Goal: Complete application form

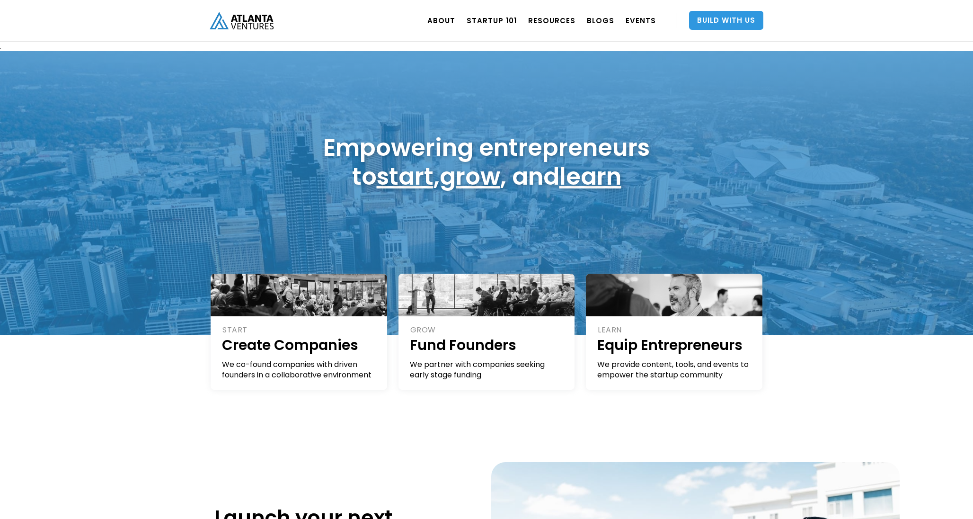
click at [750, 21] on link "Build With Us" at bounding box center [726, 20] width 74 height 19
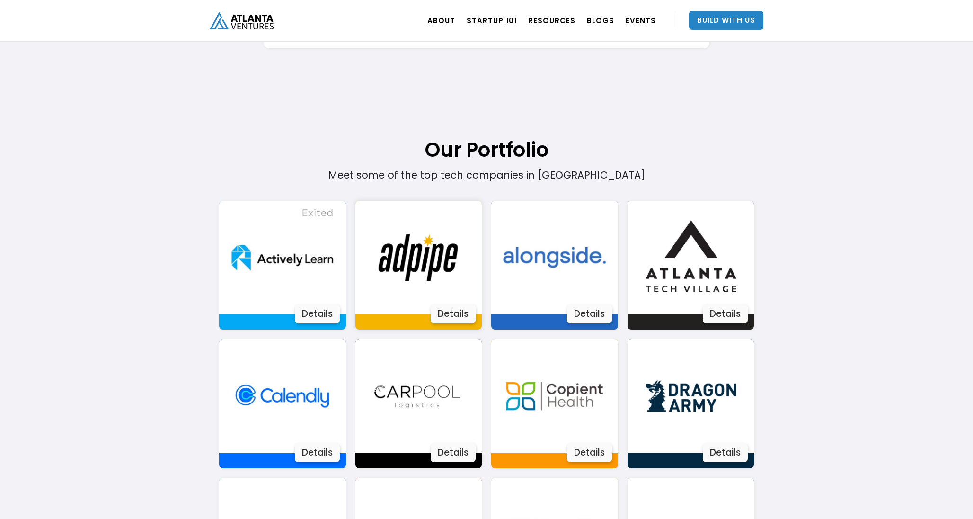
scroll to position [528, 0]
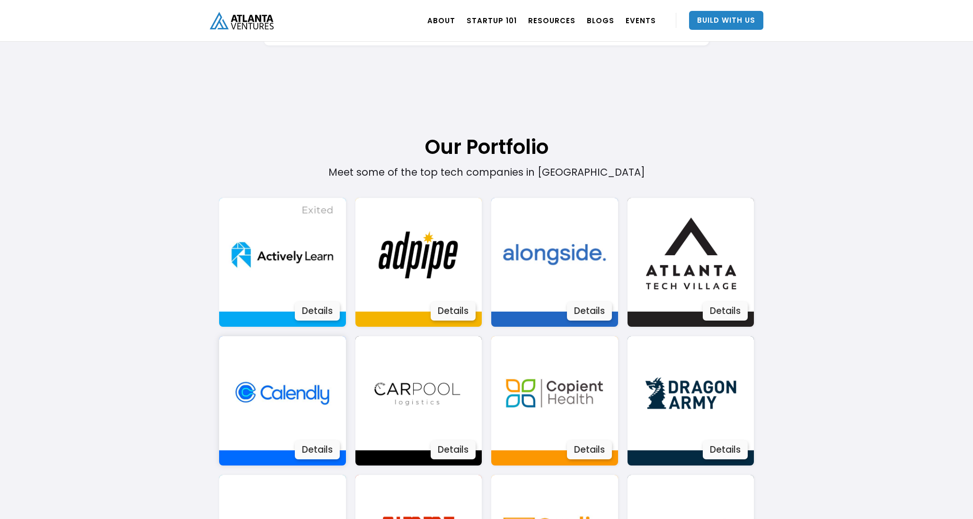
click at [312, 402] on img at bounding box center [282, 393] width 114 height 114
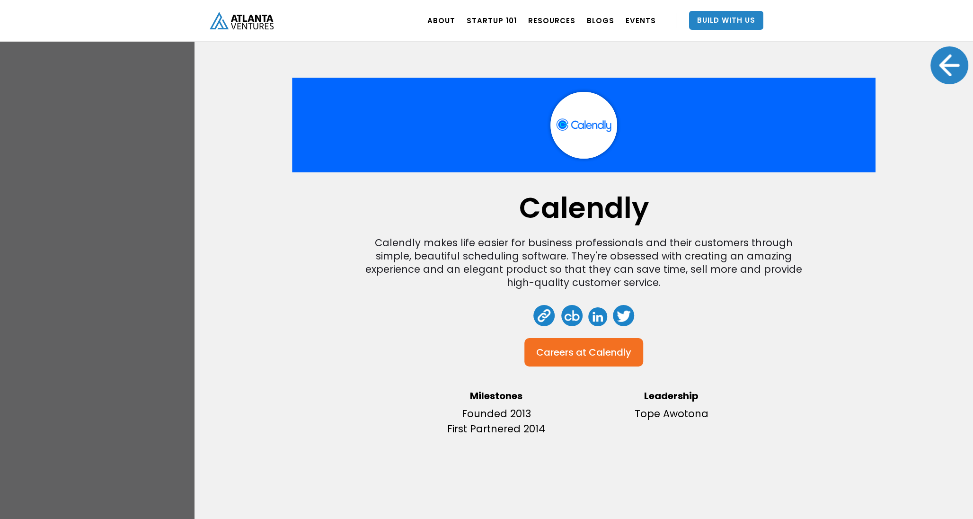
click at [544, 314] on link at bounding box center [543, 315] width 21 height 21
click at [106, 222] on div "Calendly Calendly makes life easier for business professionals and their custom…" at bounding box center [486, 259] width 973 height 519
click at [953, 76] on div at bounding box center [949, 65] width 38 height 38
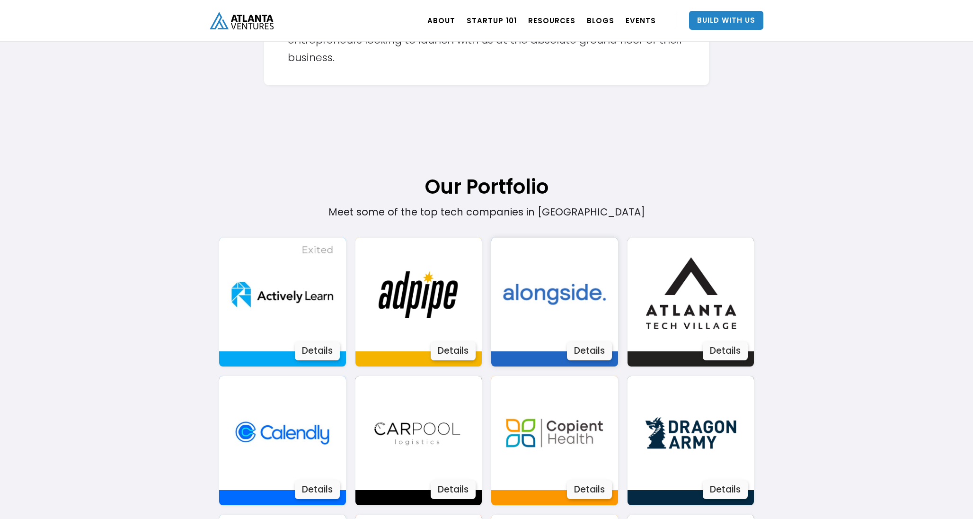
scroll to position [508, 0]
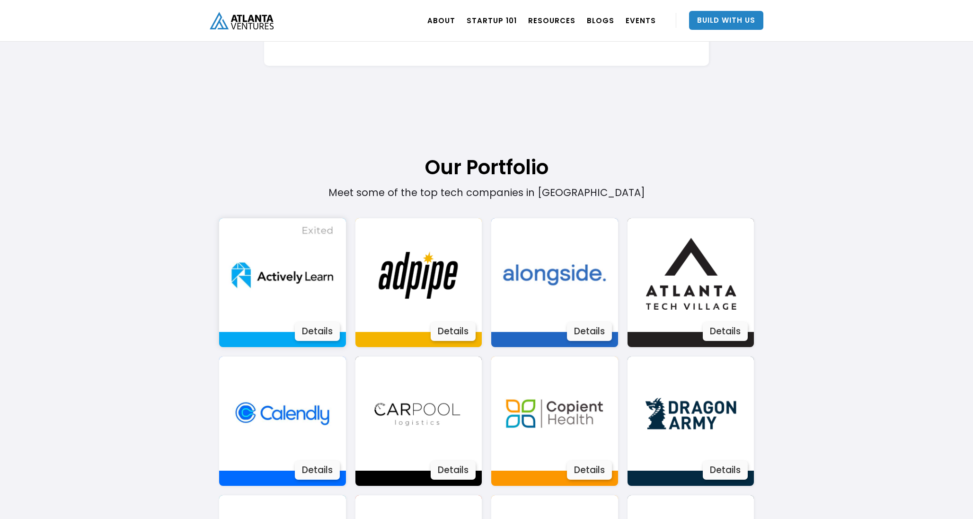
click at [310, 281] on img at bounding box center [282, 275] width 114 height 114
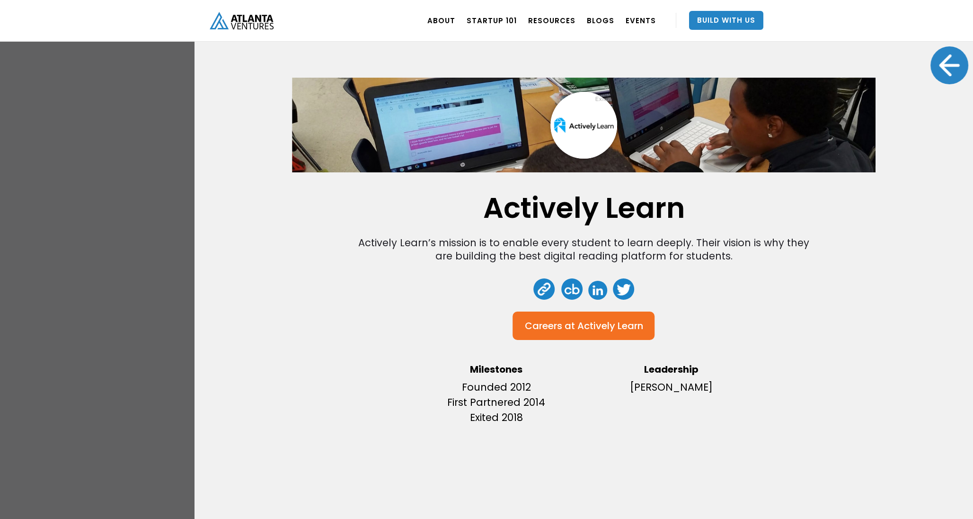
click at [128, 241] on div "Actively Learn Actively Learn’s mission is to enable every student to learn dee…" at bounding box center [486, 259] width 973 height 519
click at [943, 62] on div at bounding box center [949, 65] width 38 height 38
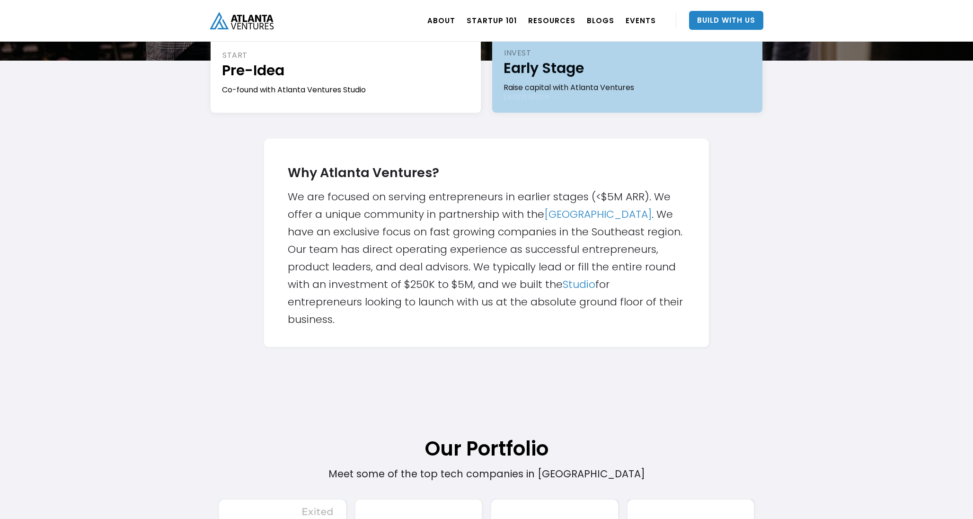
scroll to position [231, 0]
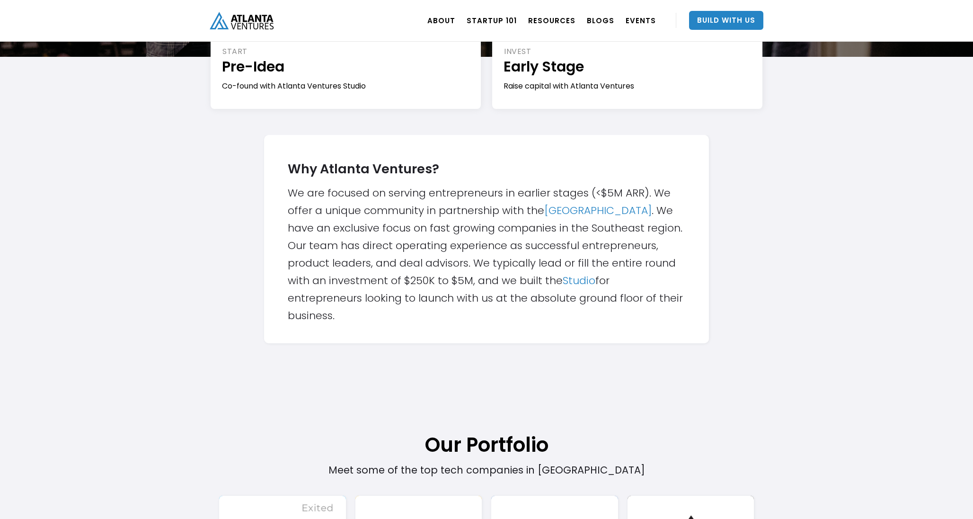
drag, startPoint x: 536, startPoint y: 264, endPoint x: 556, endPoint y: 264, distance: 20.3
click at [542, 264] on div "Why Atlanta Ventures? We are focused on serving entrepreneurs in earlier stages…" at bounding box center [486, 239] width 397 height 170
click at [609, 255] on div "Why Atlanta Ventures? We are focused on serving entrepreneurs in earlier stages…" at bounding box center [486, 239] width 397 height 170
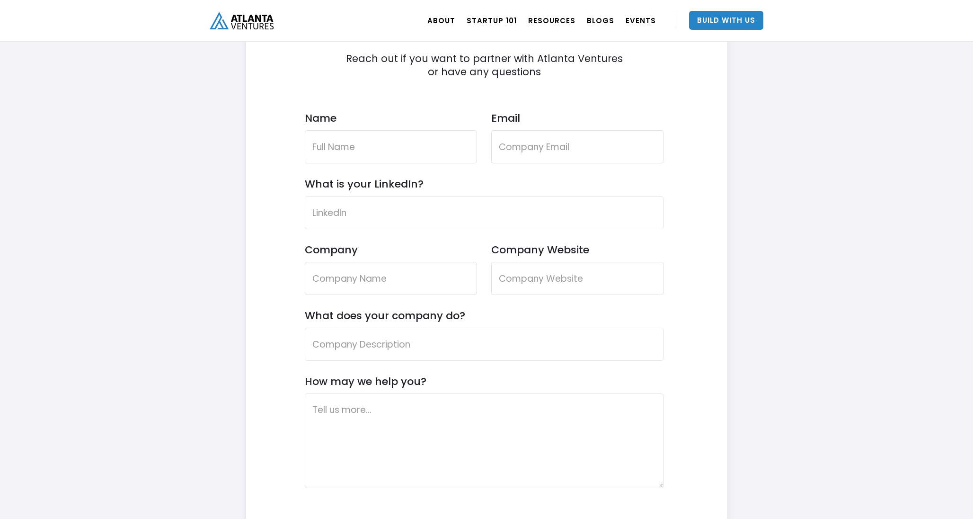
scroll to position [2784, 0]
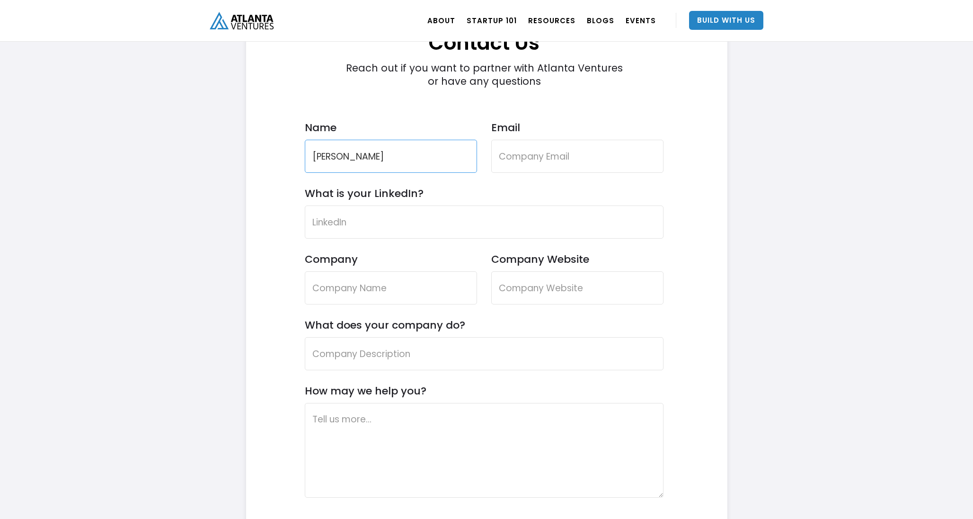
type input "[PERSON_NAME]"
type input "b@[DOMAIN_NAME]"
click at [425, 231] on input "What is your LinkedIn?" at bounding box center [484, 221] width 359 height 33
paste input "[URL][DOMAIN_NAME]"
type input "[URL][DOMAIN_NAME]"
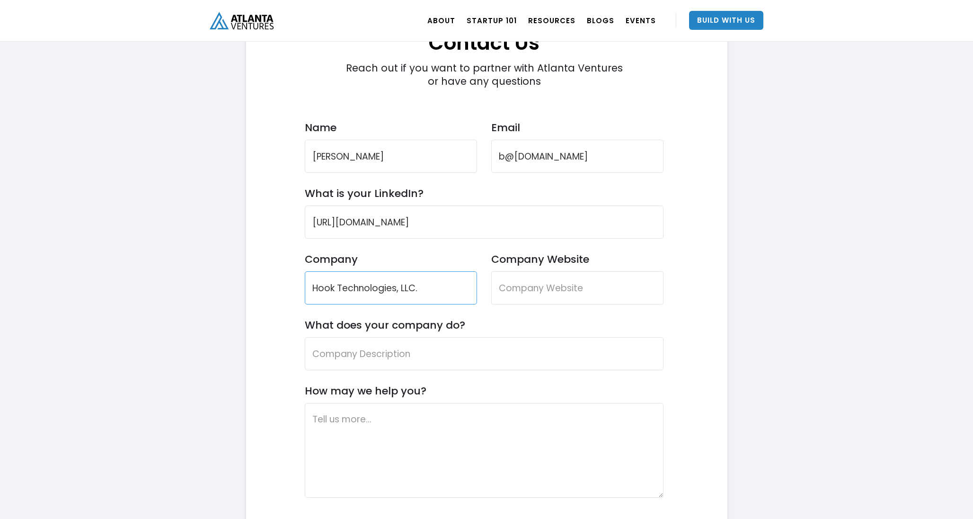
type input "Hook Technologies, LLC."
paste input "[URL][DOMAIN_NAME]"
type input "[URL][DOMAIN_NAME]"
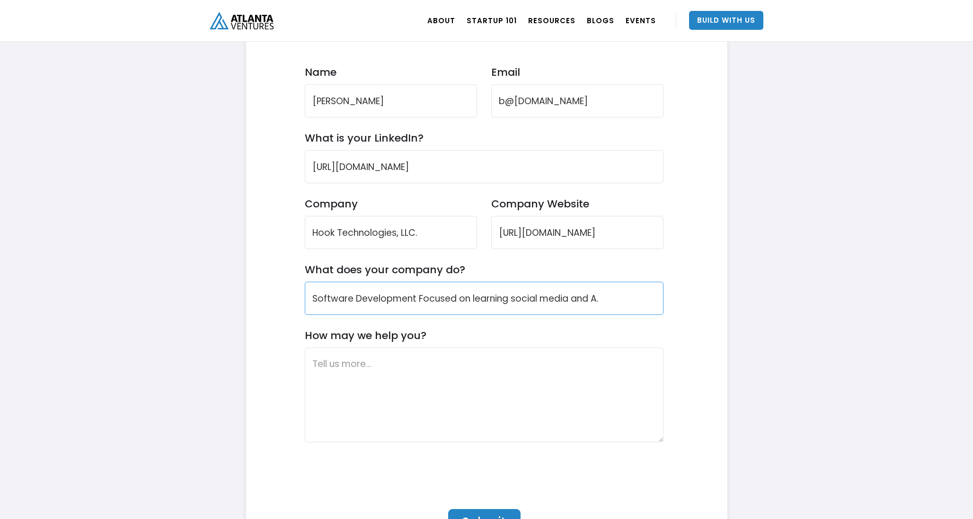
scroll to position [2857, 0]
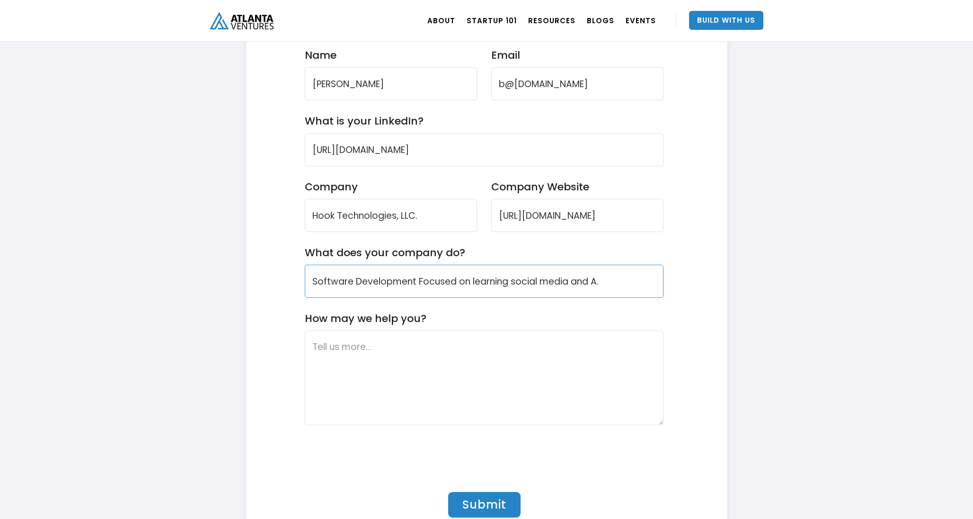
type input "Software Development Focused on learning social media and A."
click at [368, 359] on textarea "How may we help you?" at bounding box center [484, 377] width 359 height 95
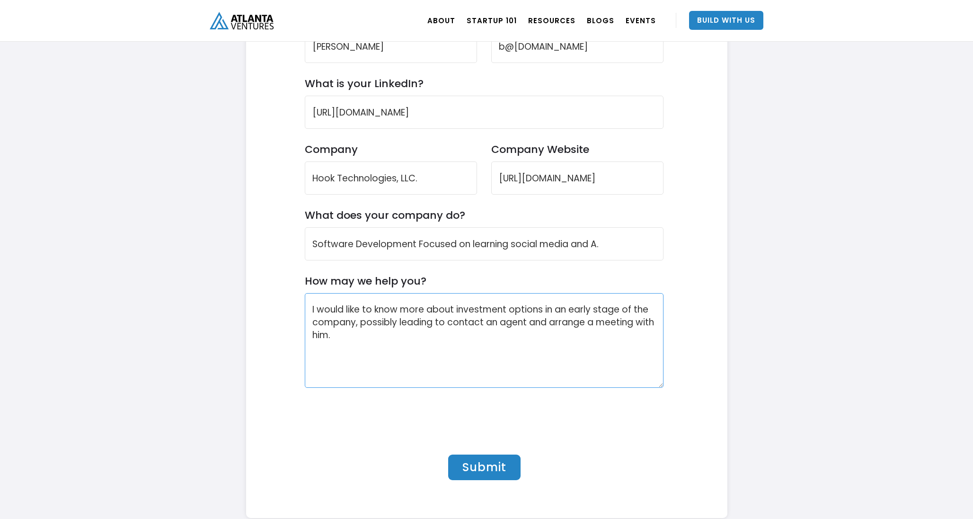
scroll to position [2897, 0]
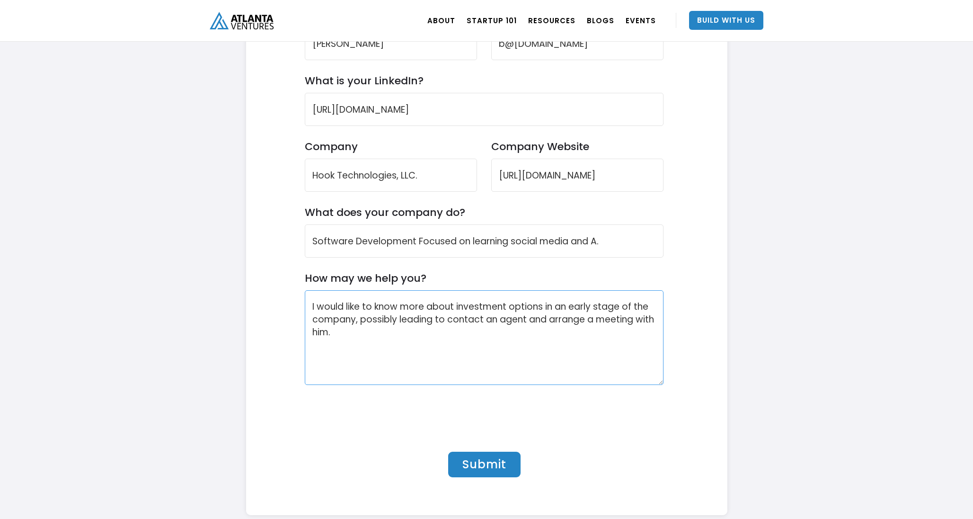
click at [510, 323] on textarea "I would like to know more about investment options in an early stage of the com…" at bounding box center [484, 337] width 359 height 95
click at [487, 318] on textarea "I would like to know more about investment options in an early stage of the com…" at bounding box center [484, 337] width 359 height 95
type textarea "I would like to know more about investment options in an early stage of the com…"
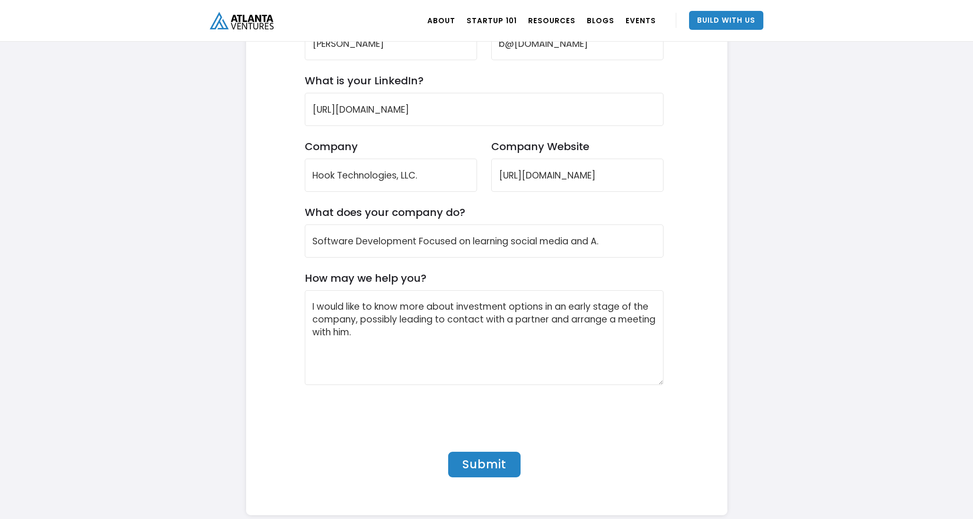
click at [490, 467] on input "Submit" at bounding box center [484, 464] width 72 height 26
type input "Submit"
